Goal: Find specific page/section: Find specific page/section

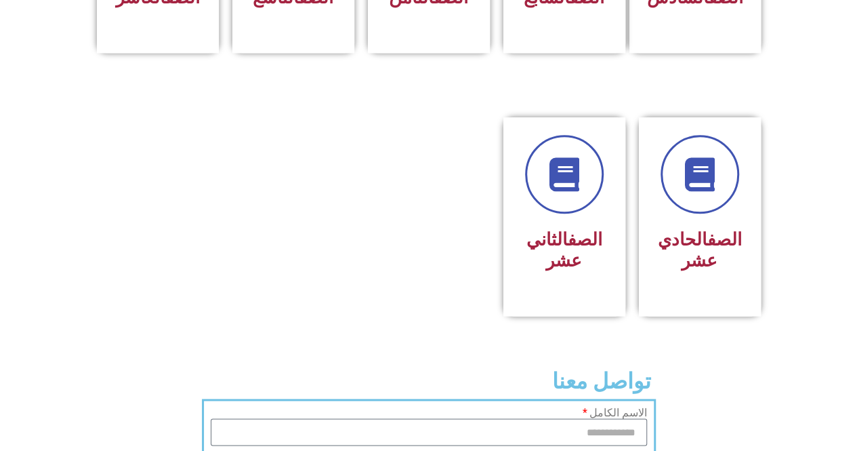
scroll to position [812, 0]
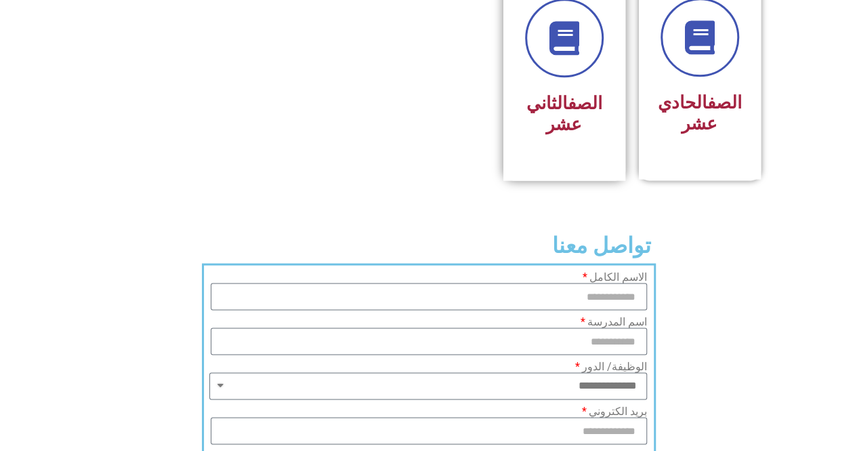
click at [518, 41] on div "الصف الثاني عشر" at bounding box center [564, 80] width 122 height 200
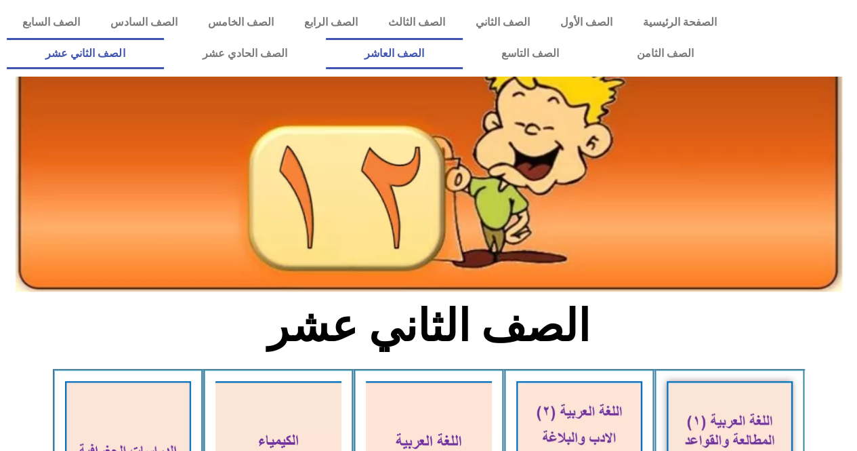
click at [462, 54] on link "الصف العاشر" at bounding box center [394, 53] width 137 height 31
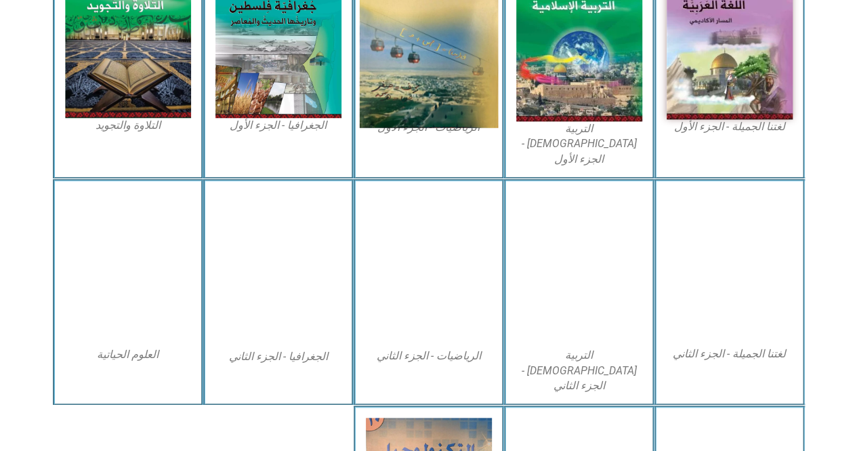
scroll to position [585, 0]
